Goal: Transaction & Acquisition: Purchase product/service

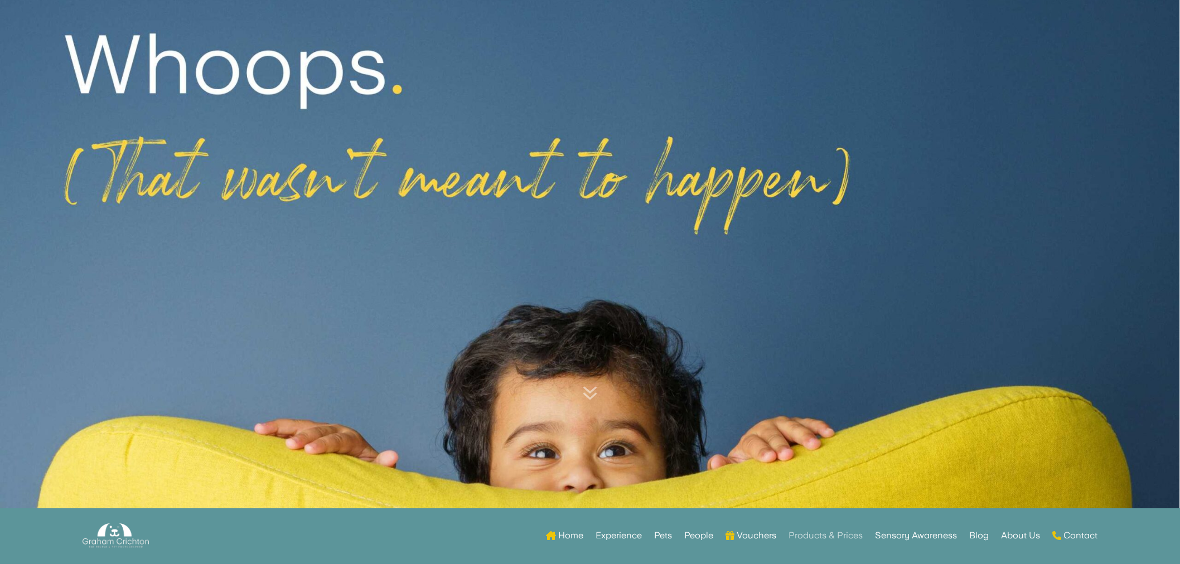
click at [814, 536] on link "Products & Prices" at bounding box center [825, 535] width 74 height 43
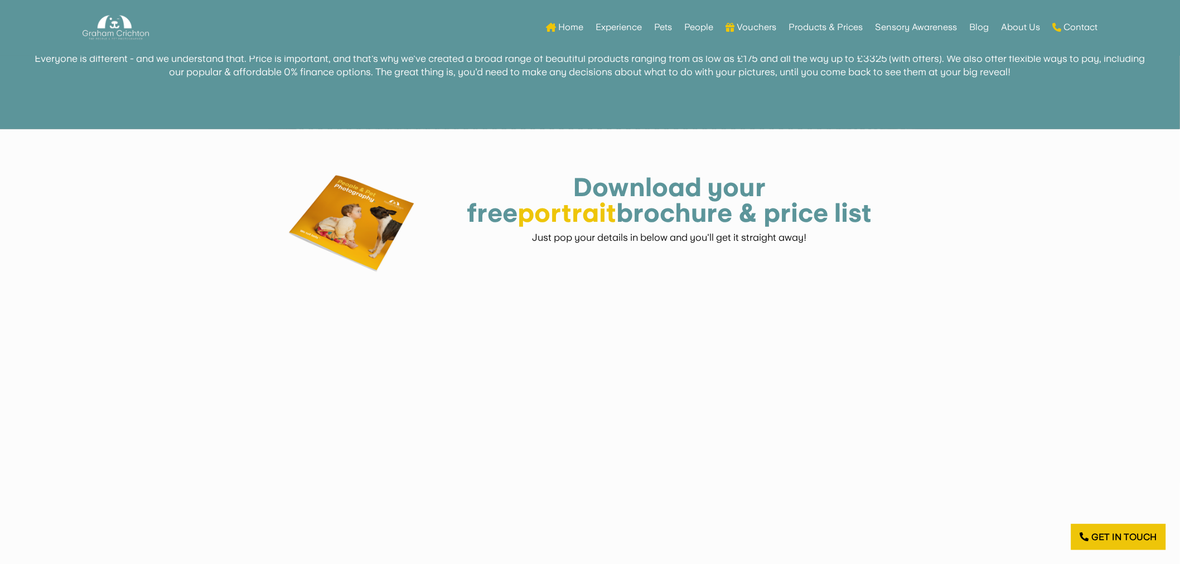
scroll to position [658, 0]
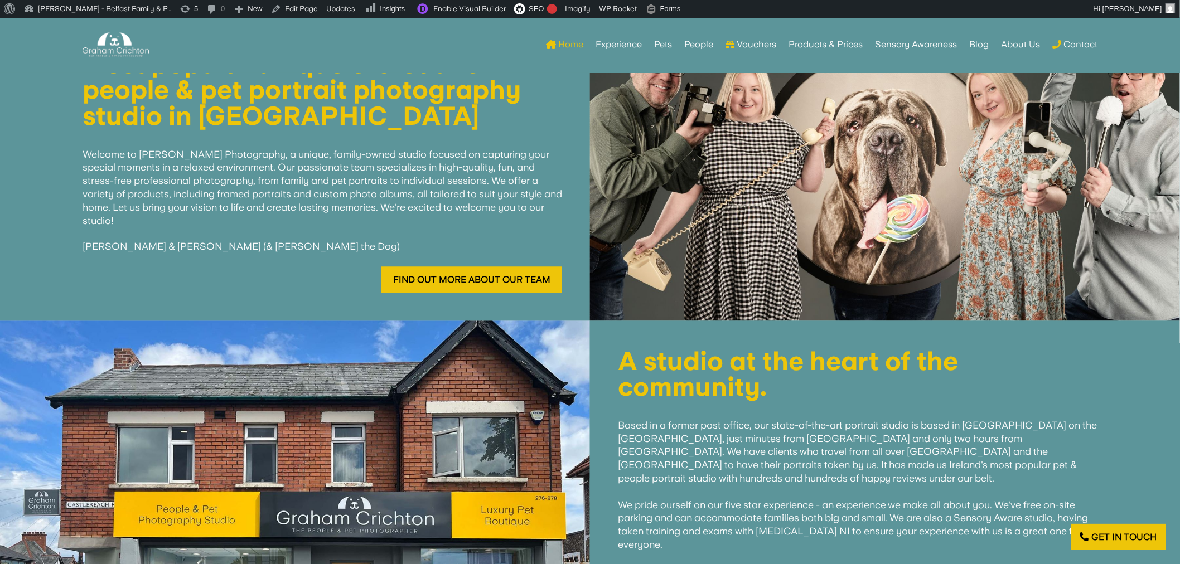
scroll to position [495, 0]
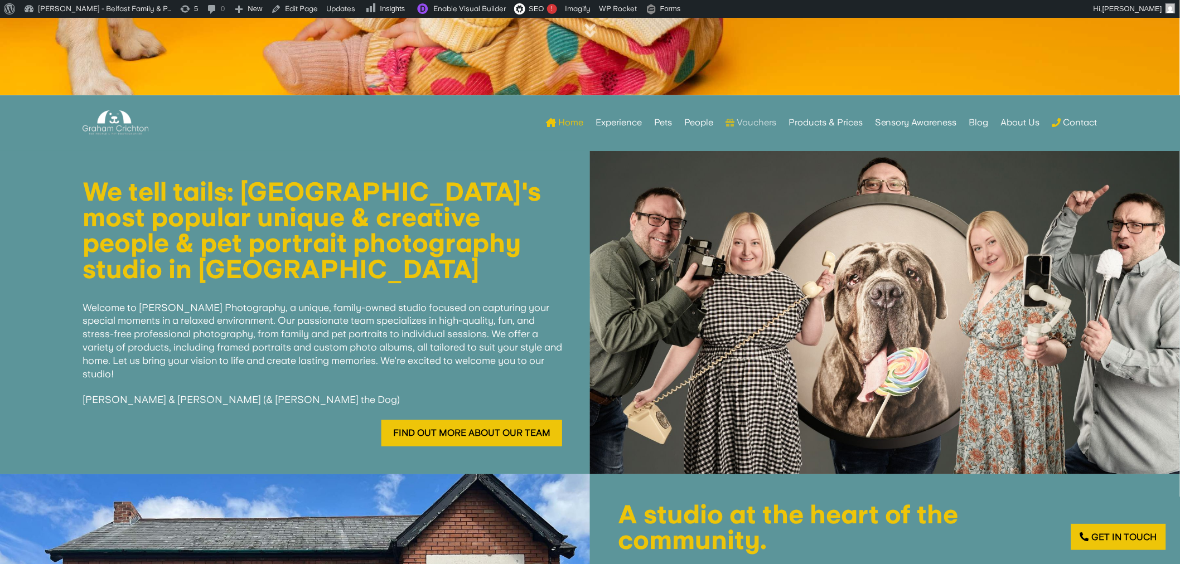
click at [754, 118] on link "Vouchers" at bounding box center [750, 122] width 51 height 43
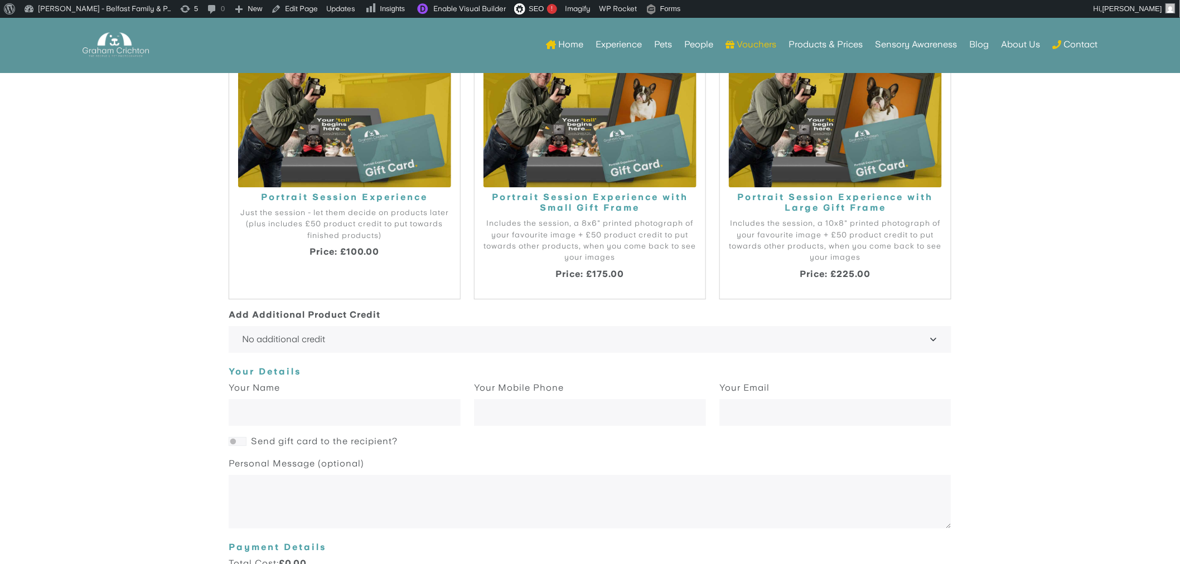
scroll to position [1227, 0]
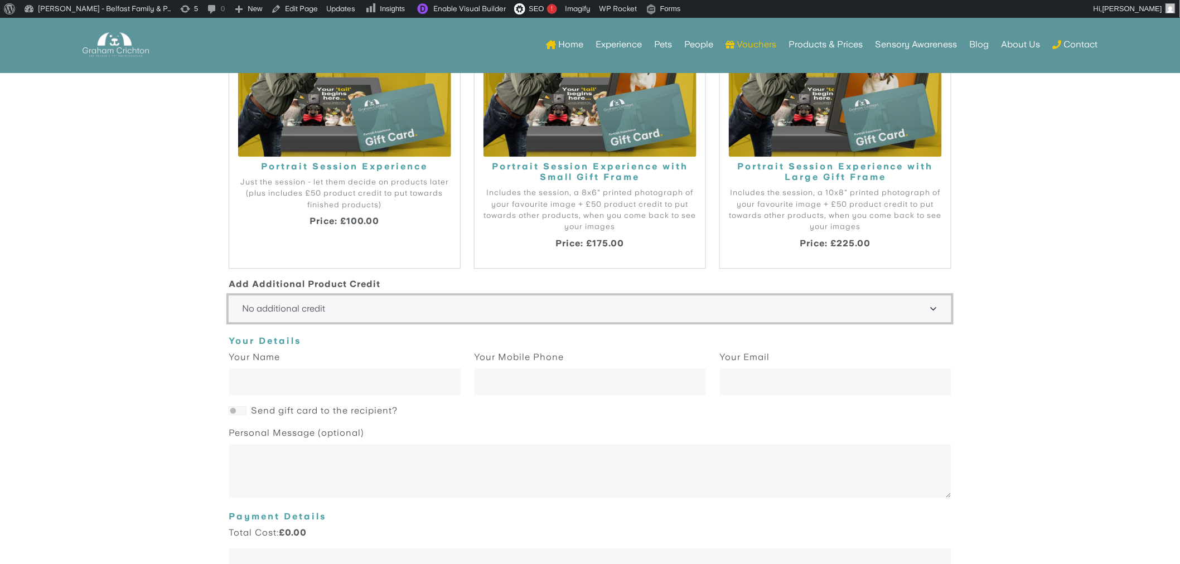
click at [738, 303] on select "No additional credit +£50 +£100 +£150 +£200 +£250 +£300 +£350 +£400 +£450 +£500…" at bounding box center [590, 309] width 723 height 27
click at [737, 305] on select "No additional credit +£50 +£100 +£150 +£200 +£250 +£300 +£350 +£400 +£450 +£500…" at bounding box center [590, 309] width 723 height 27
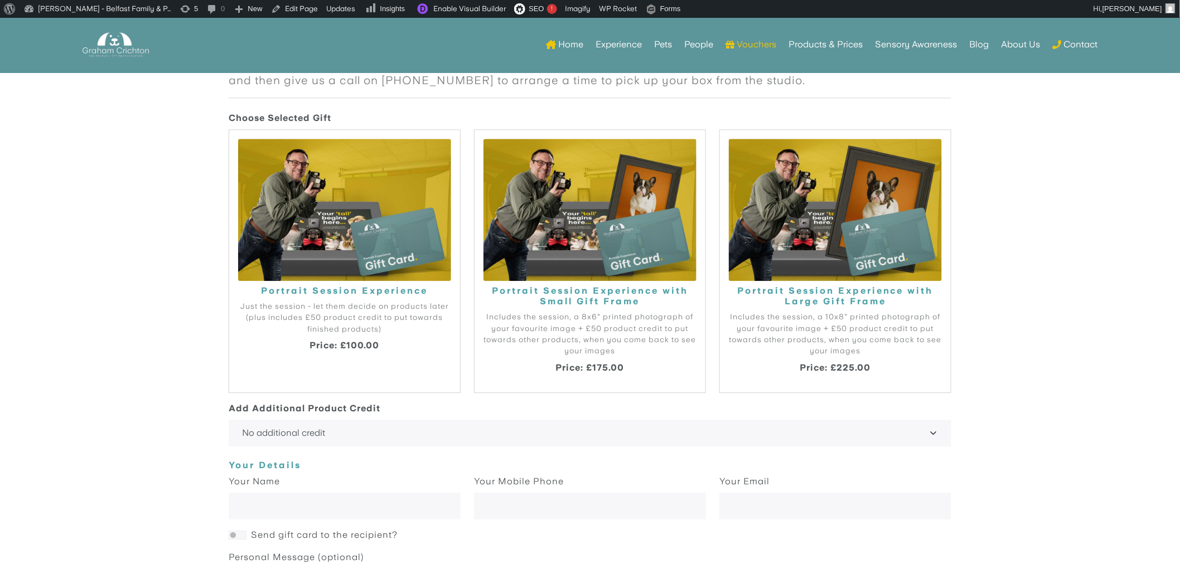
click at [338, 271] on img at bounding box center [344, 210] width 213 height 142
radio input "true"
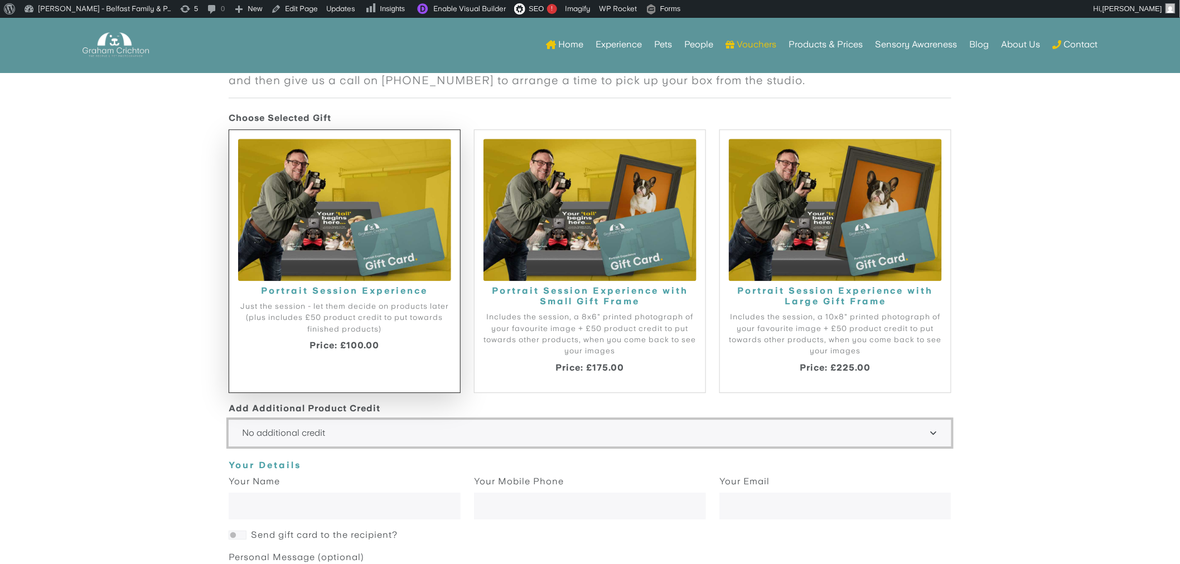
click at [369, 427] on select "No additional credit +£50 +£100 +£150 +£200 +£250 +£300 +£350 +£400 +£450 +£500…" at bounding box center [590, 433] width 723 height 27
click at [370, 425] on select "No additional credit +£50 +£100 +£150 +£200 +£250 +£300 +£350 +£400 +£450 +£500…" at bounding box center [590, 433] width 723 height 27
click at [381, 430] on select "No additional credit +£50 +£100 +£150 +£200 +£250 +£300 +£350 +£400 +£450 +£500…" at bounding box center [590, 433] width 723 height 27
click at [417, 441] on select "No additional credit +£50 +£100 +£150 +£200 +£250 +£300 +£350 +£400 +£450 +£500…" at bounding box center [590, 433] width 723 height 27
click at [380, 215] on img at bounding box center [344, 210] width 213 height 142
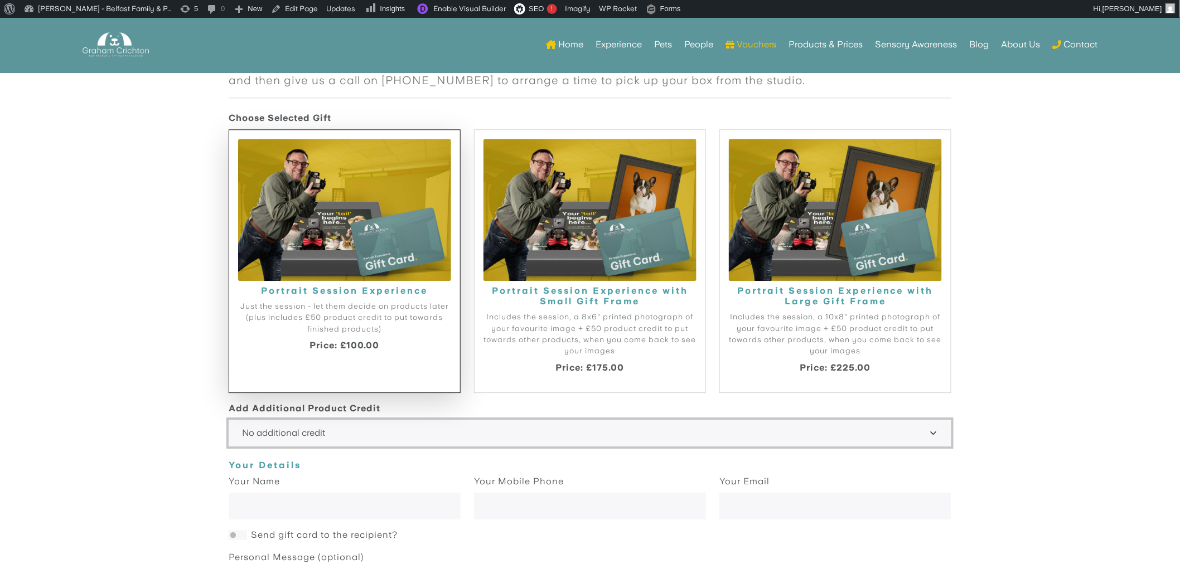
click at [391, 429] on select "No additional credit +£50 +£100 +£150 +£200 +£250 +£300 +£350 +£400 +£450 +£500…" at bounding box center [590, 433] width 723 height 27
drag, startPoint x: 1030, startPoint y: 354, endPoint x: 1005, endPoint y: 352, distance: 25.1
click at [1030, 354] on body "Portrait Gift Card Give the gift of memories with a portrait gift experience wi…" at bounding box center [590, 386] width 1180 height 844
click at [307, 436] on select "No additional credit +£50 +£100 +£150 +£200 +£250 +£300 +£350 +£400 +£450 +£500…" at bounding box center [590, 433] width 723 height 27
click at [86, 321] on body "Portrait Gift Card Give the gift of memories with a portrait gift experience wi…" at bounding box center [590, 386] width 1180 height 844
